Goal: Book appointment/travel/reservation

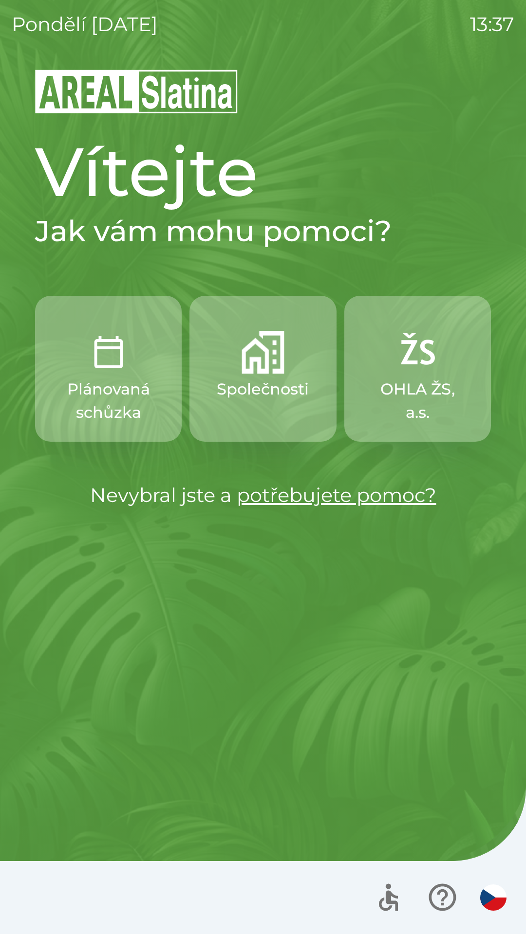
click at [264, 379] on p "Společnosti" at bounding box center [263, 389] width 92 height 23
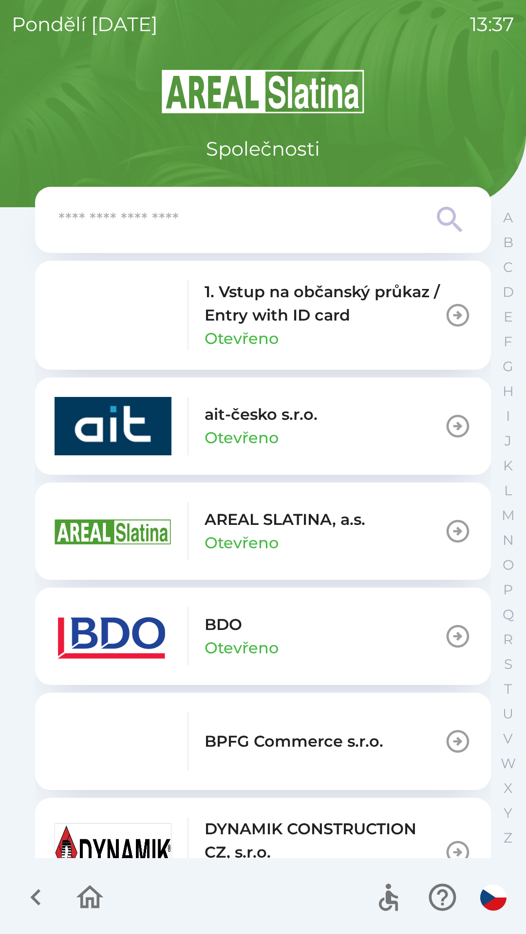
click at [35, 897] on icon "button" at bounding box center [35, 897] width 10 height 17
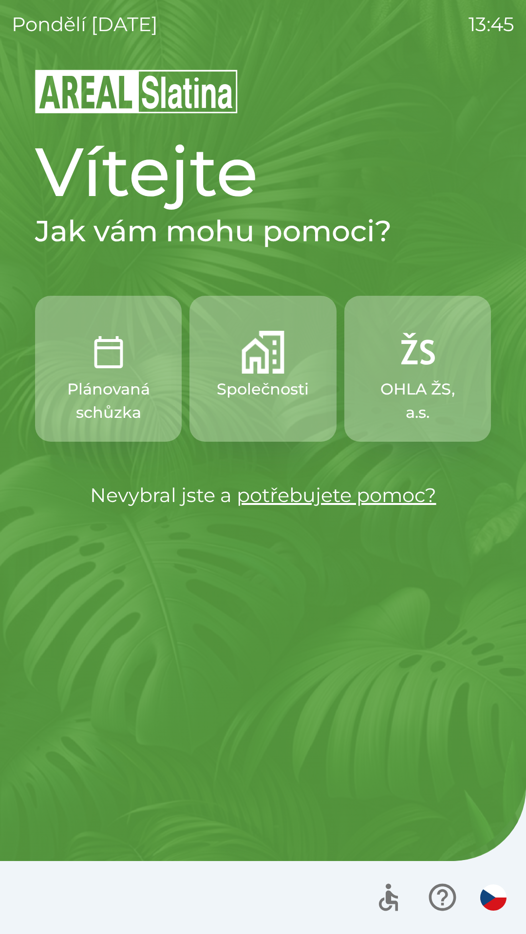
click at [266, 396] on p "Společnosti" at bounding box center [263, 389] width 92 height 23
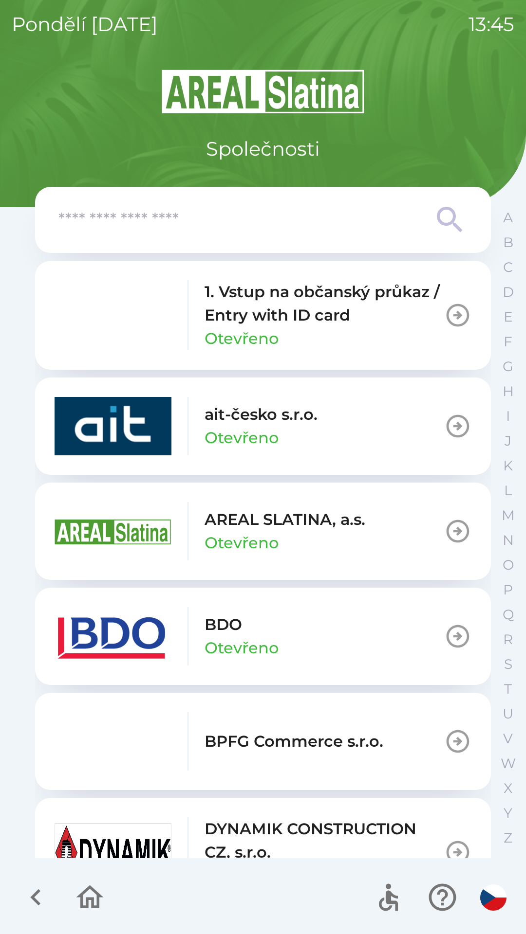
click at [44, 895] on icon "button" at bounding box center [35, 897] width 33 height 33
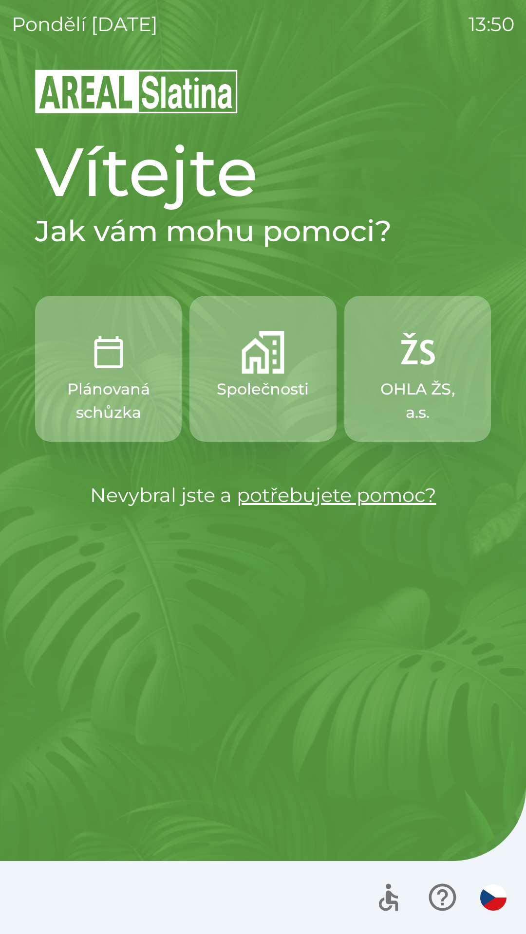
click at [256, 366] on img "button" at bounding box center [262, 352] width 43 height 43
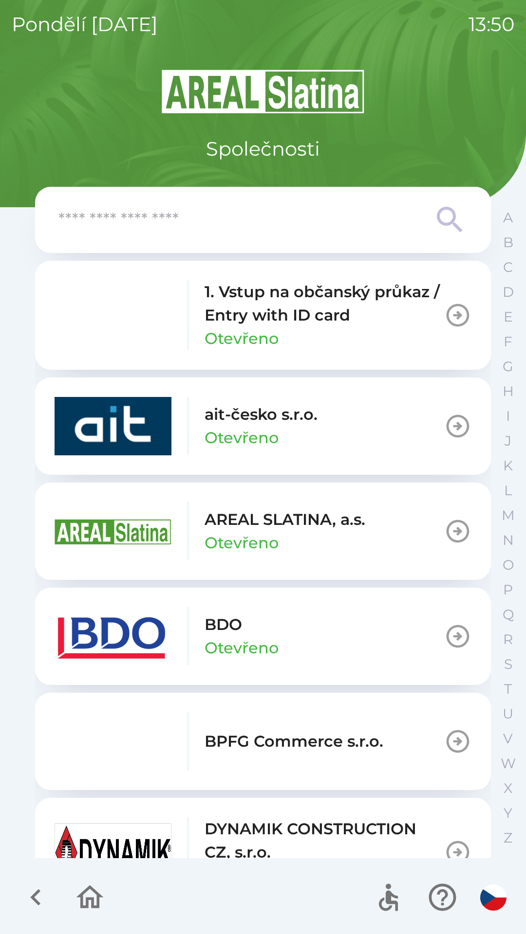
click at [444, 636] on icon "button" at bounding box center [457, 636] width 27 height 27
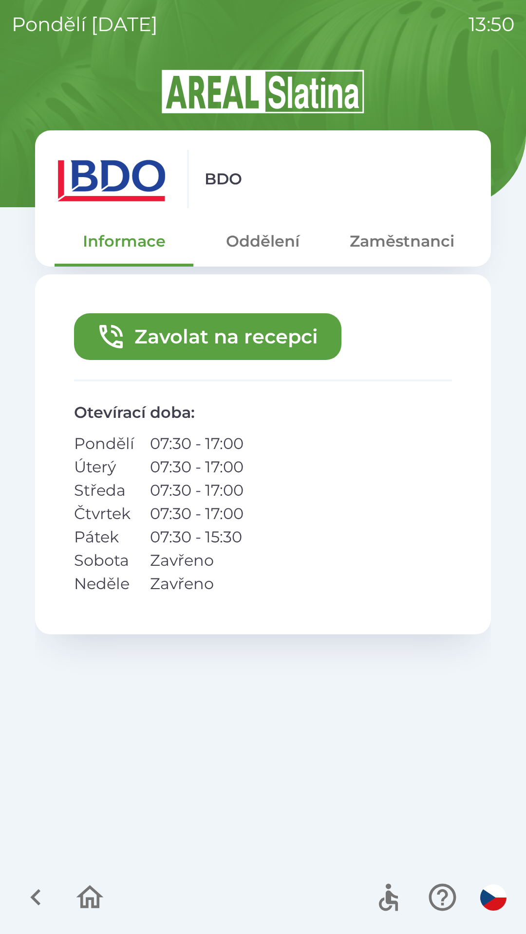
click at [245, 339] on button "Zavolat na recepci" at bounding box center [207, 336] width 267 height 47
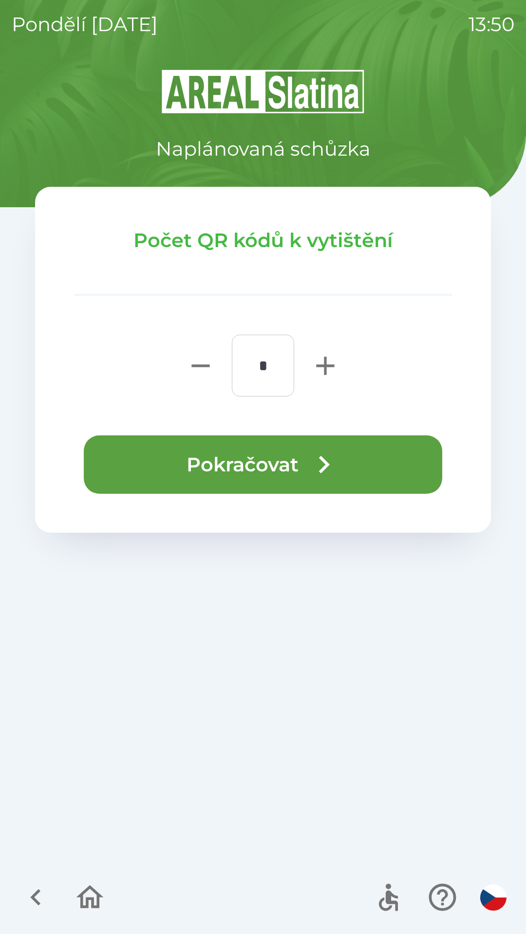
click at [275, 454] on button "Pokračovat" at bounding box center [263, 465] width 358 height 58
